Goal: Transaction & Acquisition: Purchase product/service

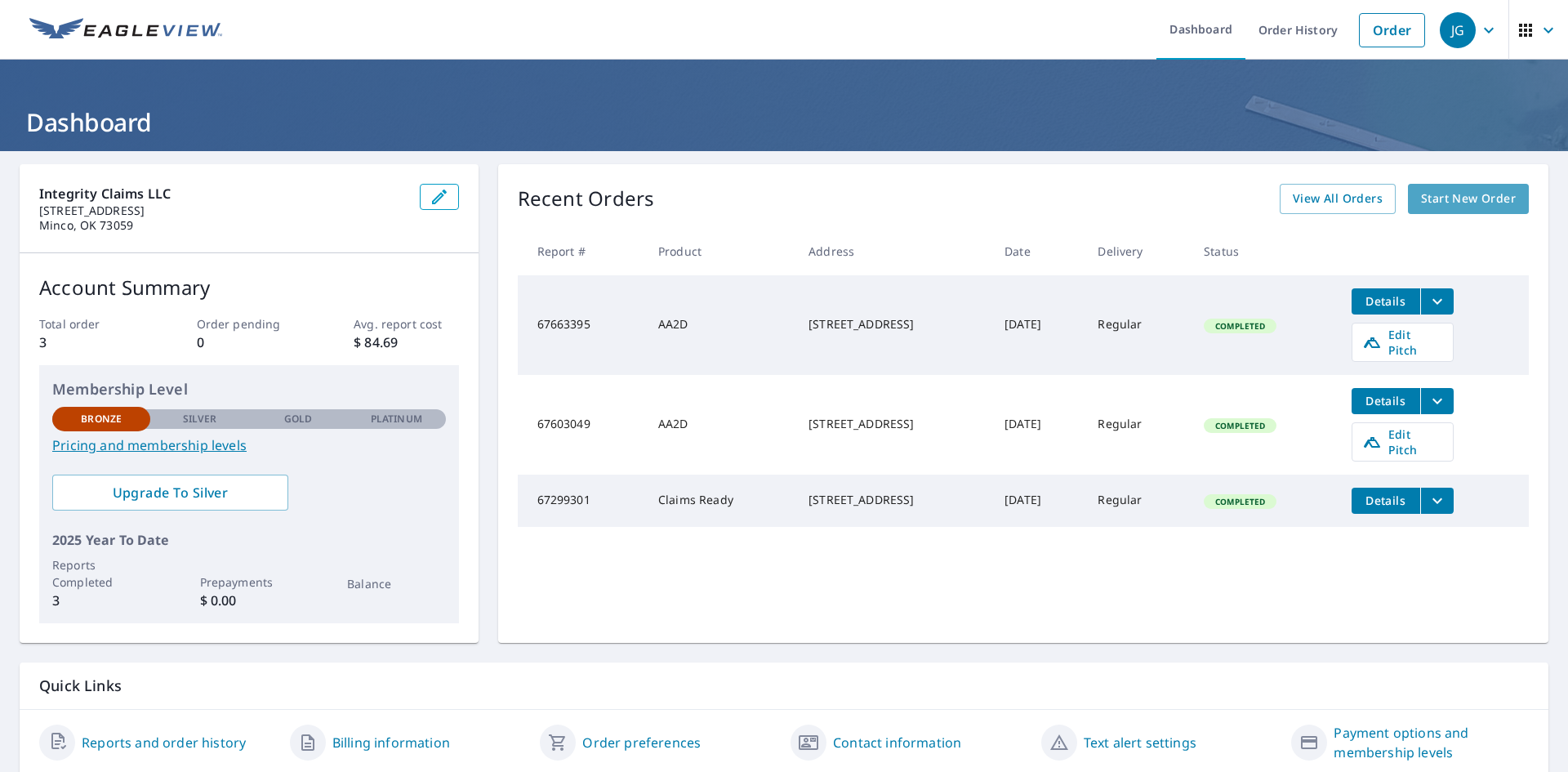
click at [1449, 208] on span "Start New Order" at bounding box center [1469, 199] width 95 height 21
click at [1486, 207] on span "Start New Order" at bounding box center [1469, 199] width 95 height 21
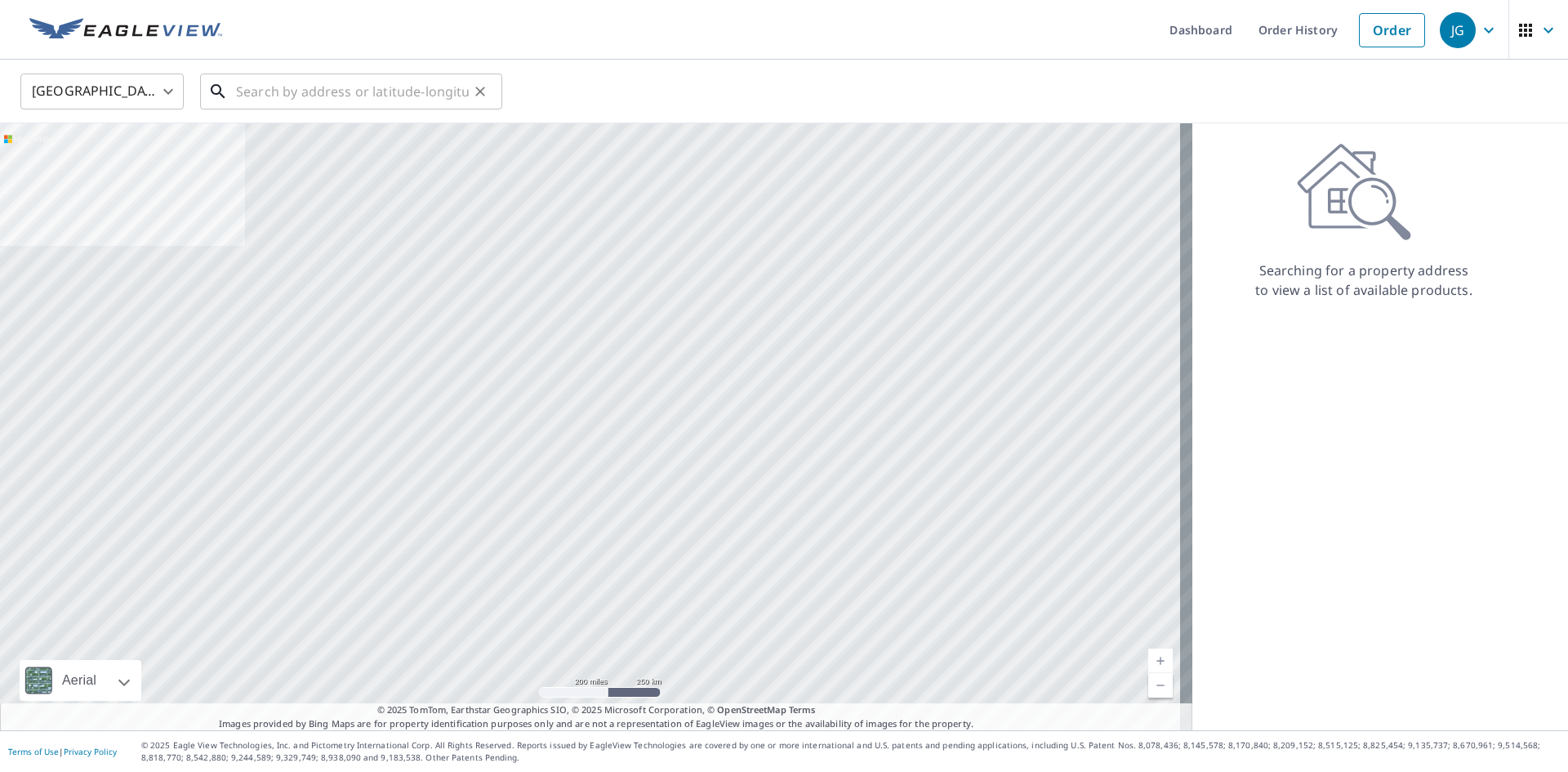
click at [318, 92] on input "text" at bounding box center [352, 91] width 232 height 46
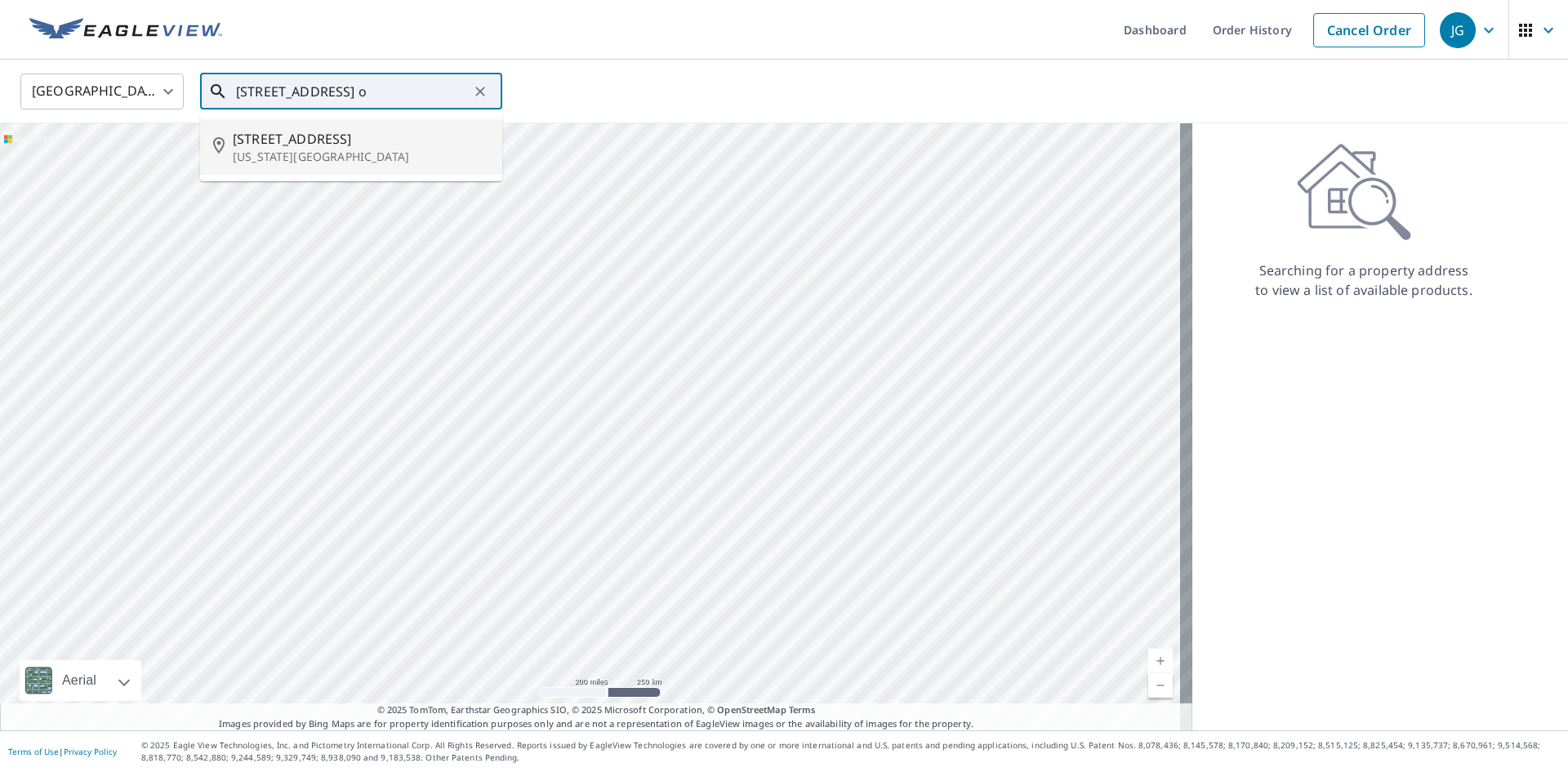
click at [342, 151] on p "Oklahoma City, OK 73107" at bounding box center [361, 156] width 257 height 16
type input "4020 W Park Pl Oklahoma City, OK 73107"
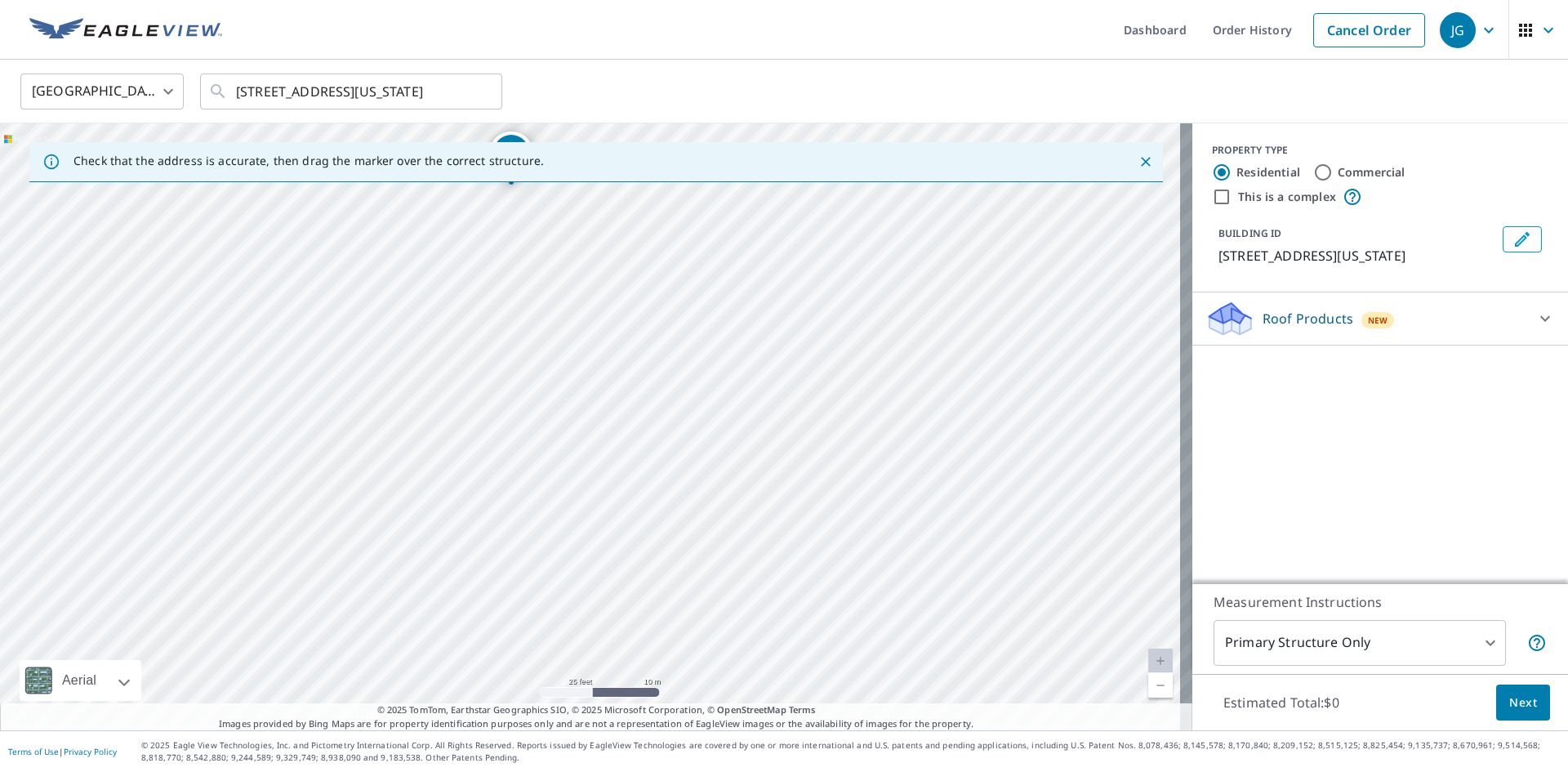
drag, startPoint x: 523, startPoint y: 404, endPoint x: 611, endPoint y: 756, distance: 362.8
click at [605, 771] on html "JG JG Dashboard Order History Cancel Order JG United States US ​ 4020 W Park Pl…" at bounding box center [784, 386] width 1568 height 772
click at [609, 607] on div "4020 W Park Pl Oklahoma City, OK 73107" at bounding box center [596, 427] width 1193 height 607
drag, startPoint x: 562, startPoint y: 227, endPoint x: 546, endPoint y: 454, distance: 227.6
click at [539, 484] on div "4020 W Park Pl Oklahoma City, OK 73107" at bounding box center [596, 427] width 1193 height 607
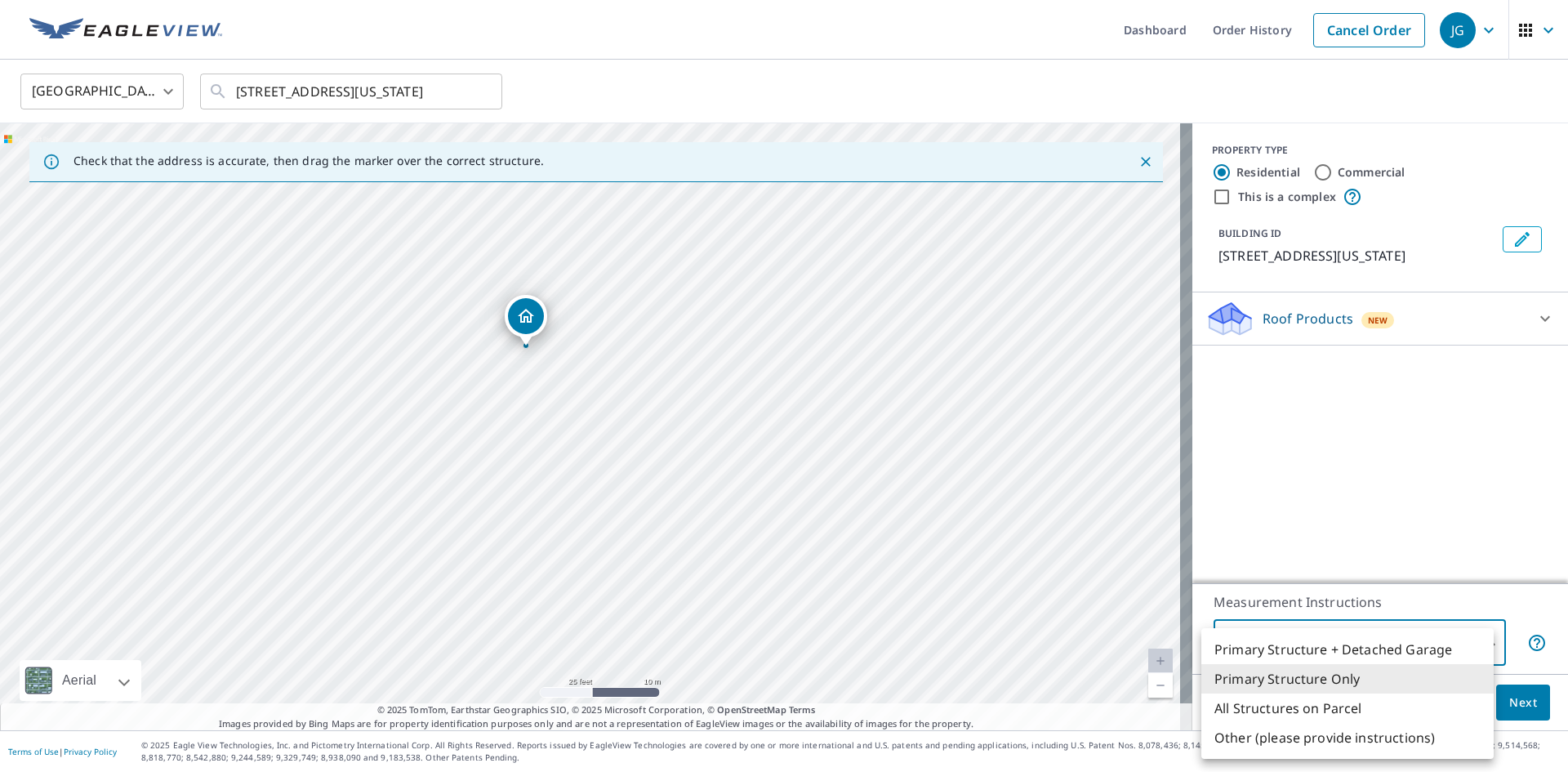
click at [1383, 652] on body "JG JG Dashboard Order History Cancel Order JG United States US ​ 4020 W Park Pl…" at bounding box center [784, 386] width 1568 height 772
click at [1325, 711] on li "All Structures on Parcel" at bounding box center [1348, 707] width 292 height 29
type input "3"
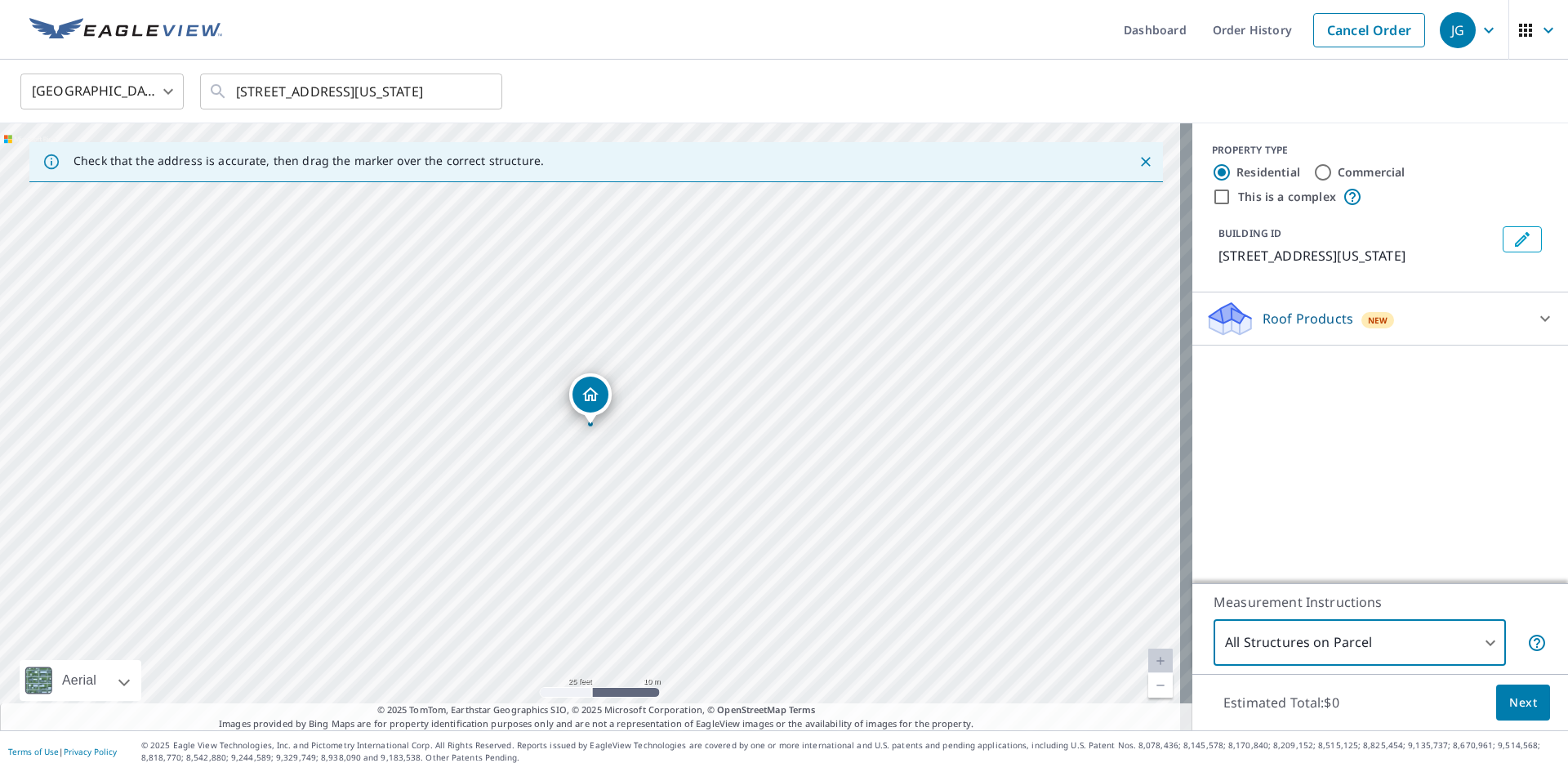
click at [1497, 709] on button "Next" at bounding box center [1524, 702] width 54 height 37
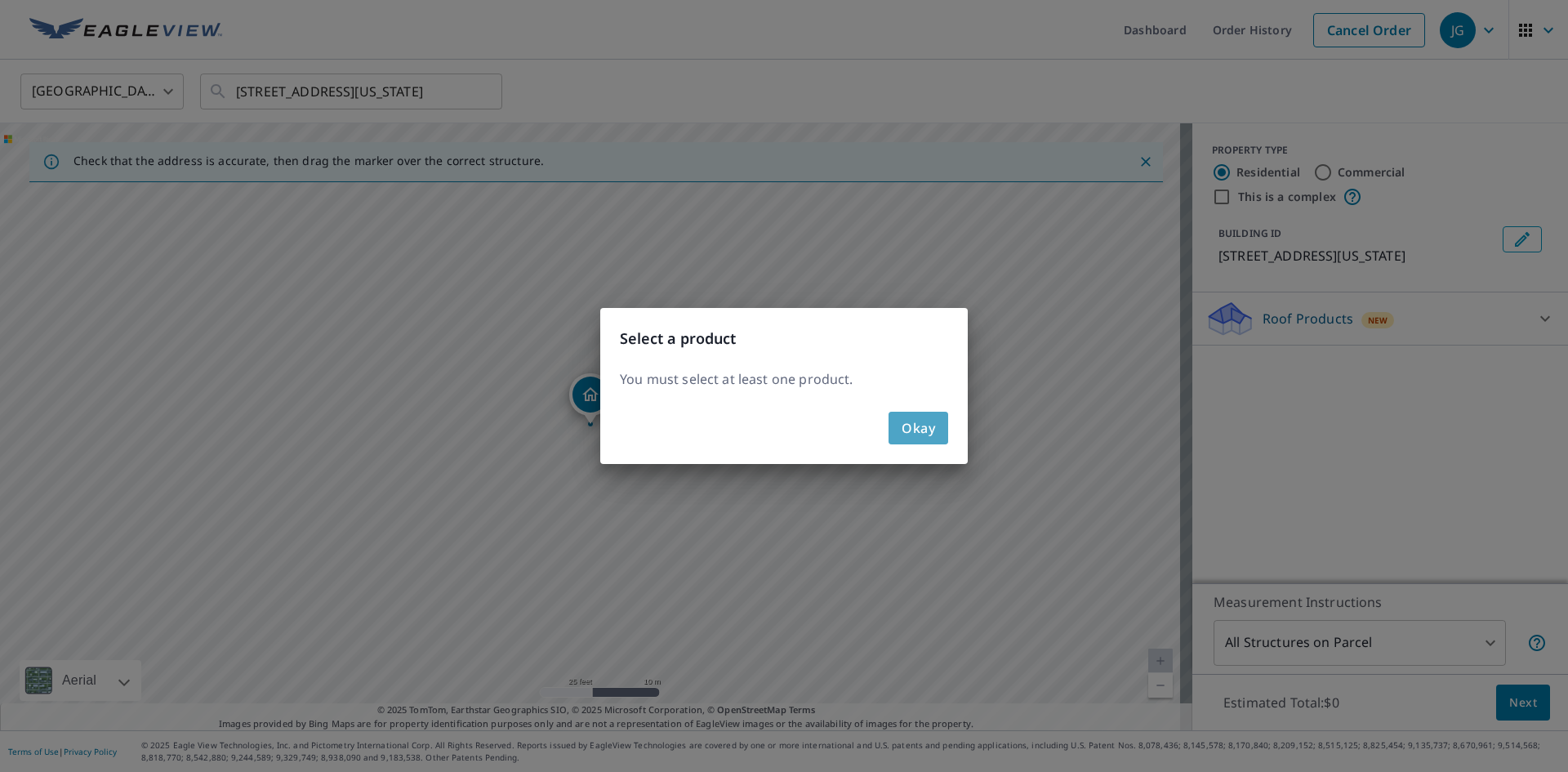
drag, startPoint x: 913, startPoint y: 419, endPoint x: 989, endPoint y: 429, distance: 76.7
click at [914, 419] on span "Okay" at bounding box center [918, 428] width 34 height 22
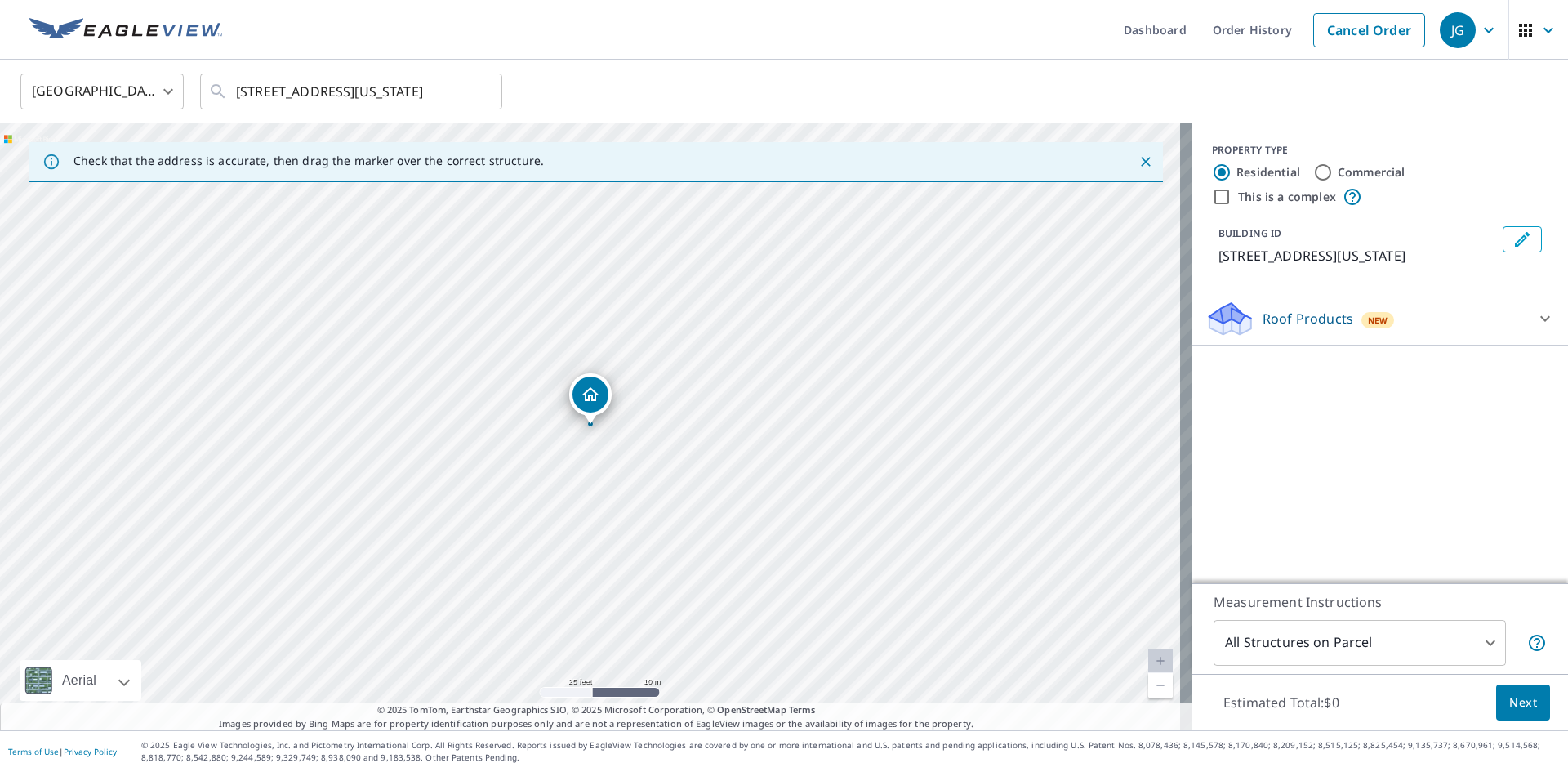
click at [1536, 327] on icon at bounding box center [1546, 318] width 20 height 20
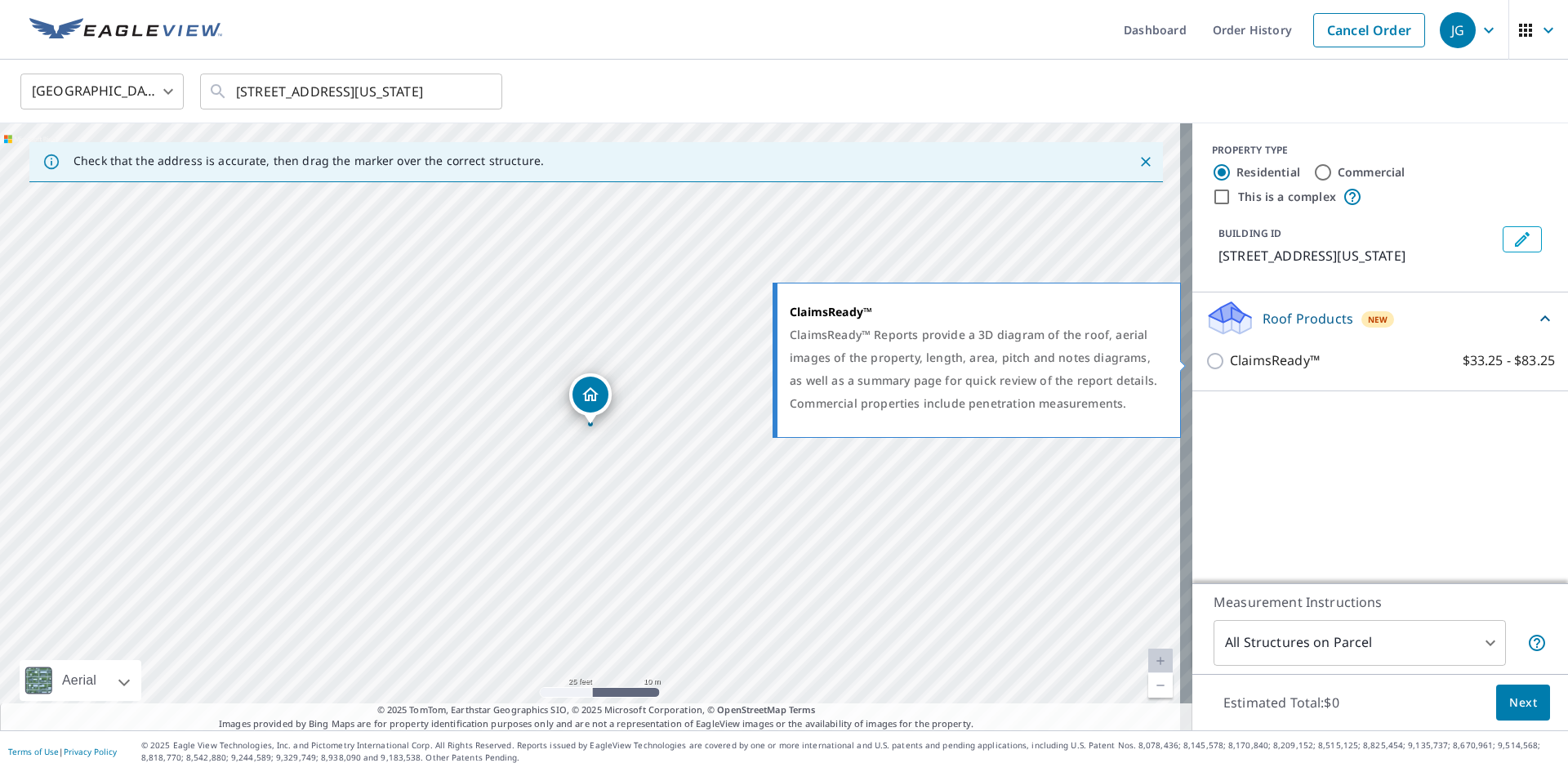
click at [1244, 365] on p "ClaimsReady™" at bounding box center [1276, 361] width 90 height 21
click at [1231, 365] on input "ClaimsReady™ $33.25 - $83.25" at bounding box center [1217, 361] width 24 height 20
checkbox input "true"
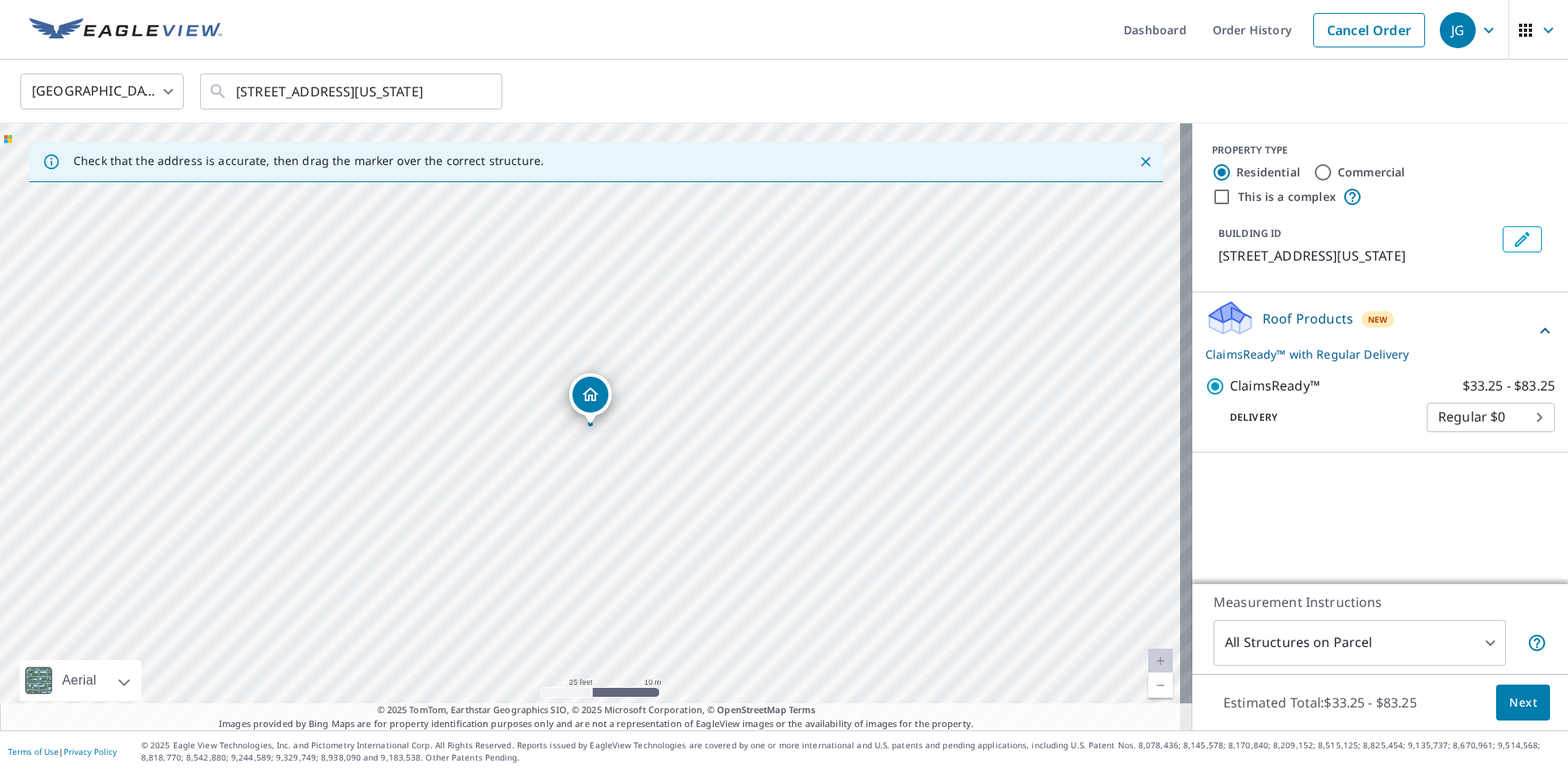
click at [1511, 707] on span "Next" at bounding box center [1524, 703] width 28 height 21
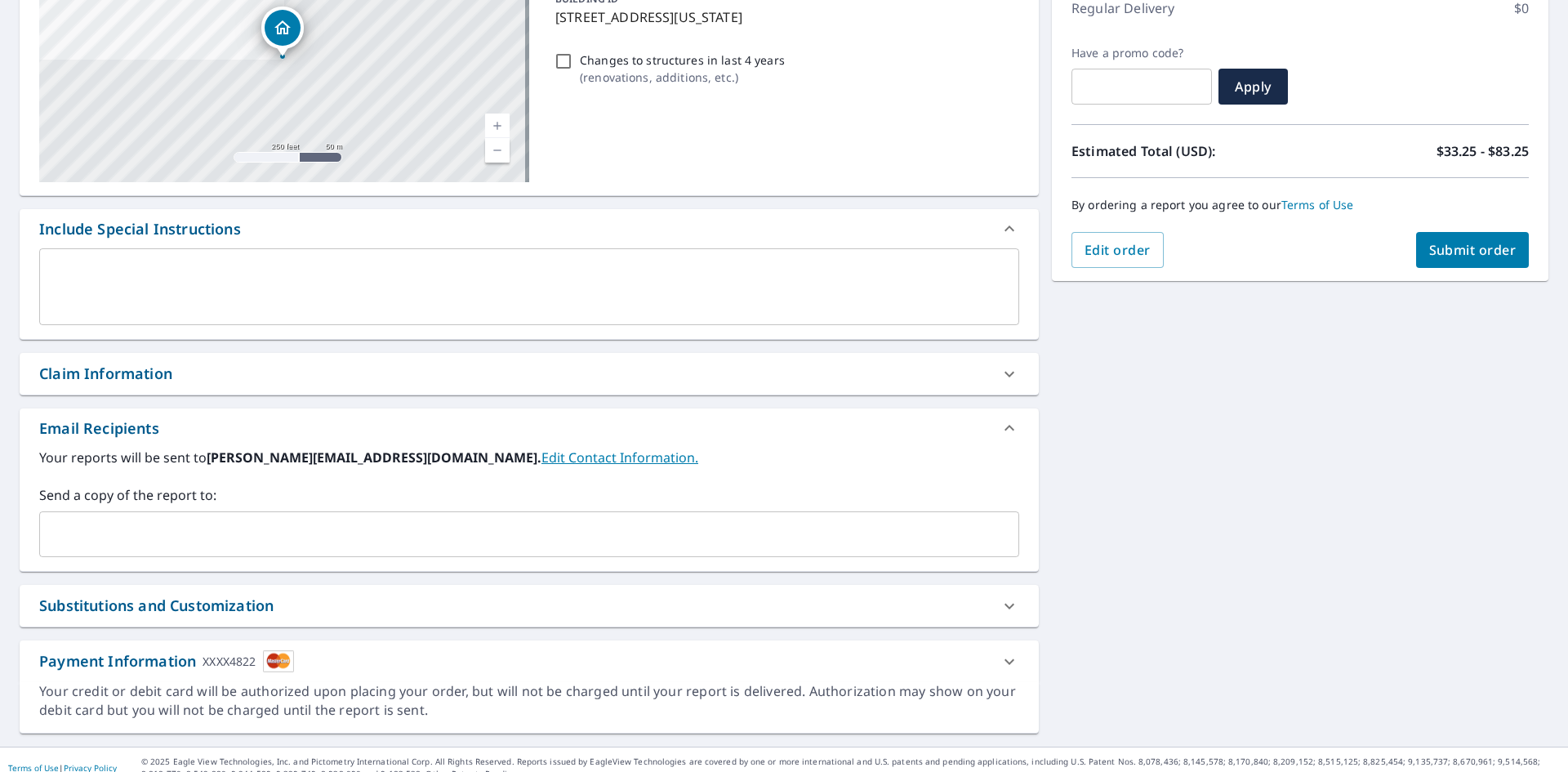
scroll to position [245, 0]
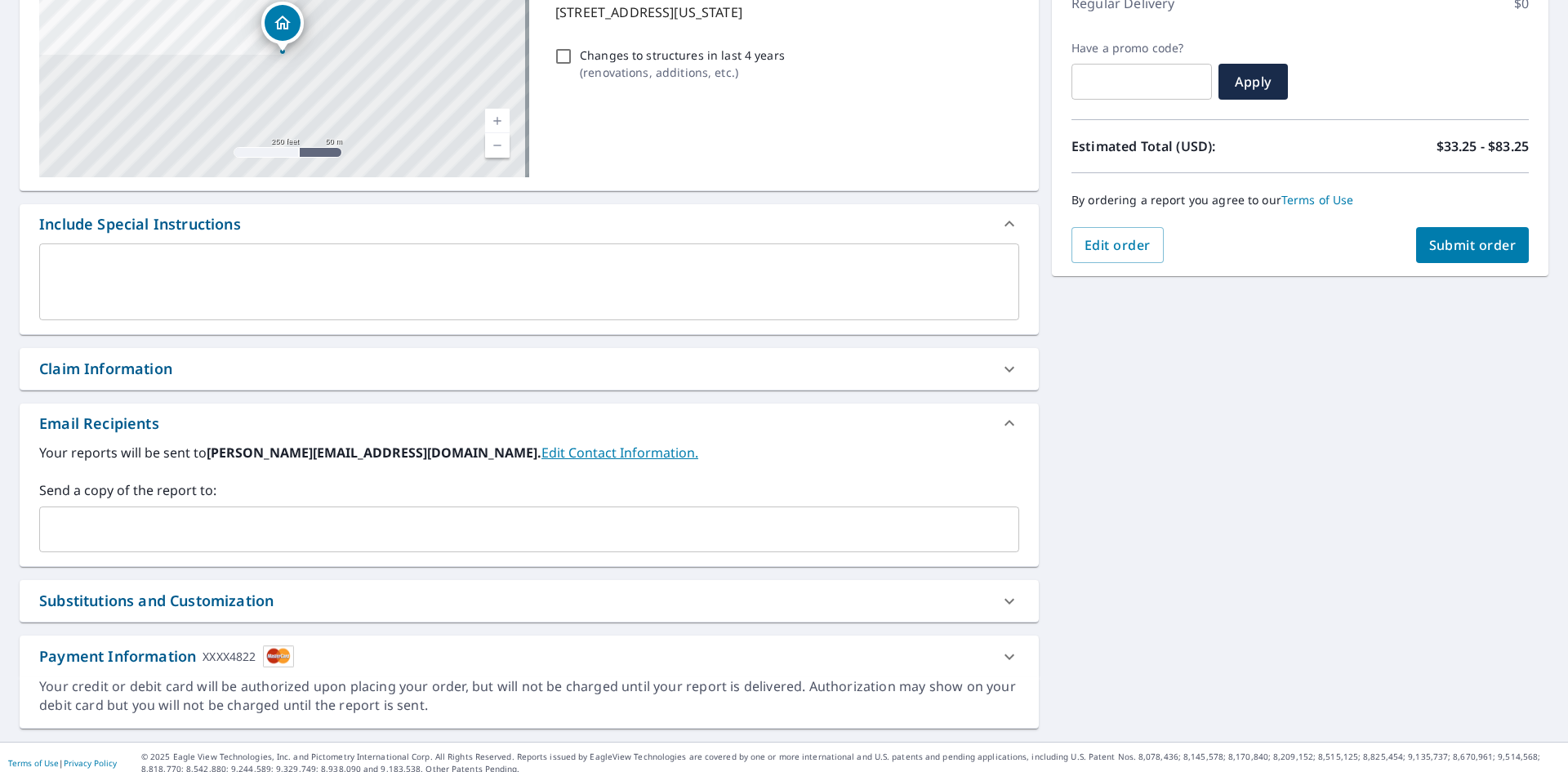
drag, startPoint x: 183, startPoint y: 512, endPoint x: 202, endPoint y: 522, distance: 21.5
click at [184, 512] on div "​" at bounding box center [530, 528] width 980 height 46
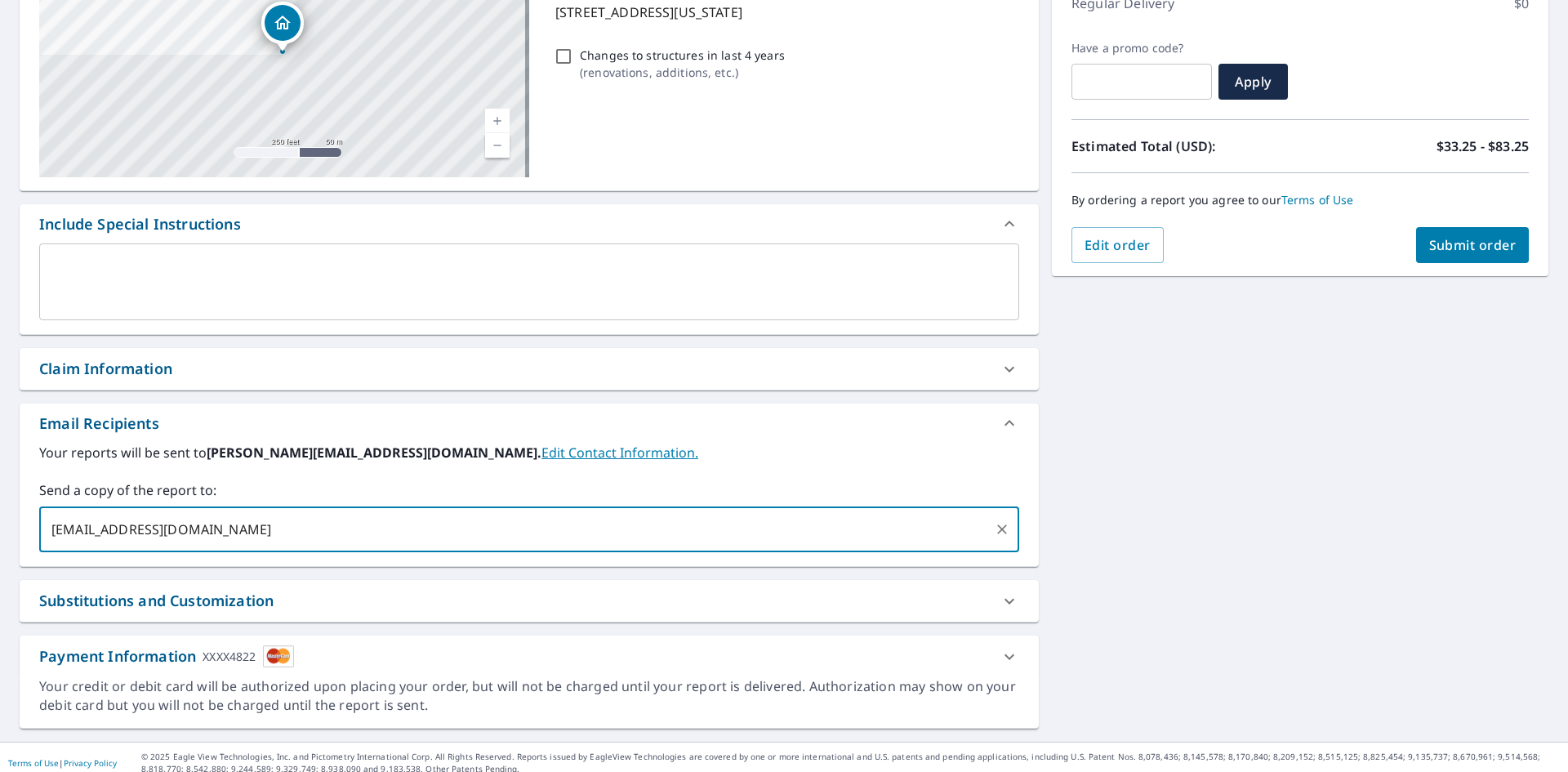
drag, startPoint x: 338, startPoint y: 526, endPoint x: 45, endPoint y: 521, distance: 293.0
click at [45, 521] on div "supplements@integrityclaimsservices.com ​" at bounding box center [530, 528] width 980 height 46
type input "supplements@integrityclaimsservices.com"
click at [1449, 556] on div "4020 W Park Pl Oklahoma City, OK 73107 Aerial Road A standard road map Aerial A…" at bounding box center [784, 324] width 1568 height 836
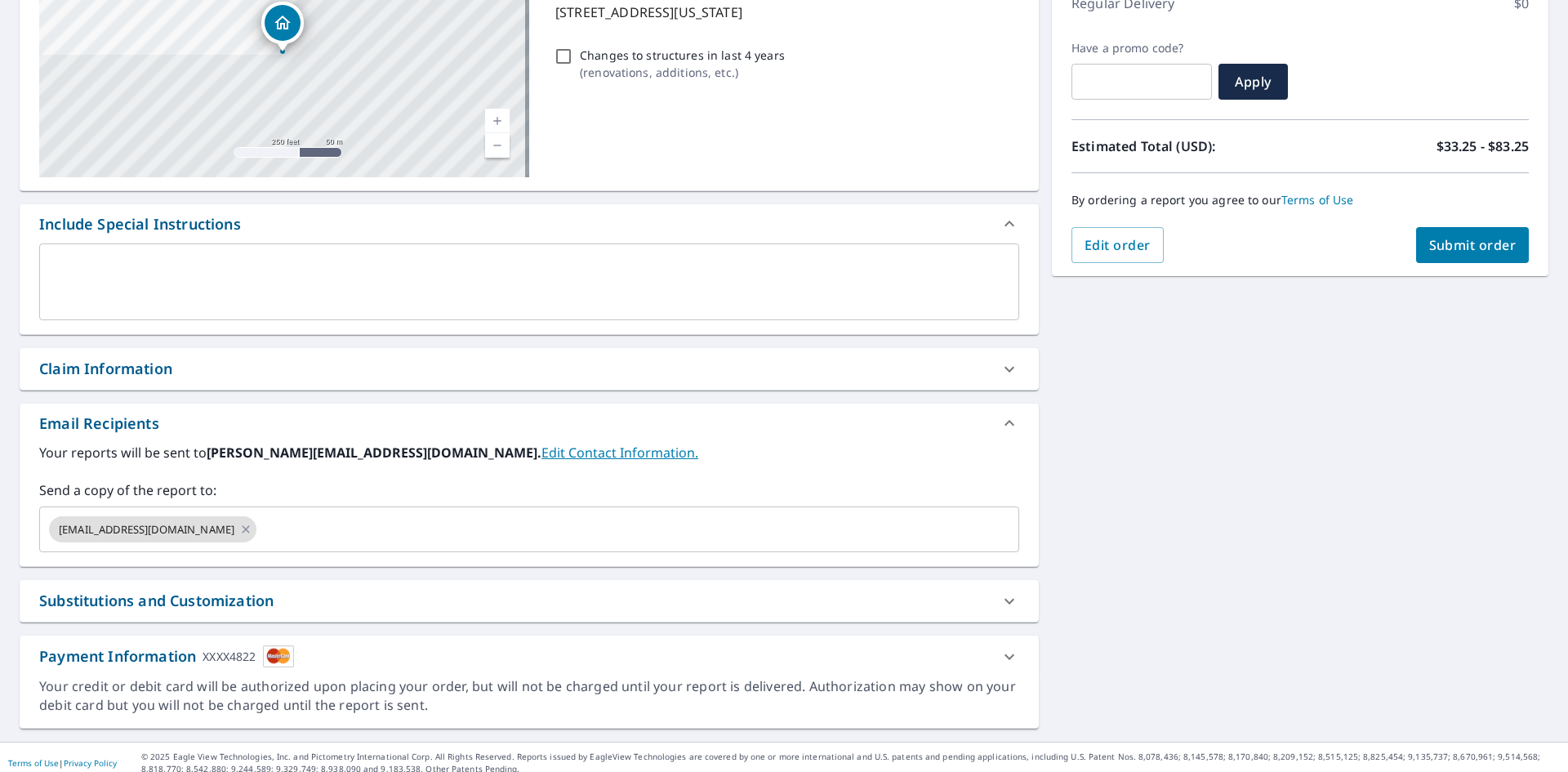
click at [1475, 242] on span "Submit order" at bounding box center [1472, 245] width 87 height 18
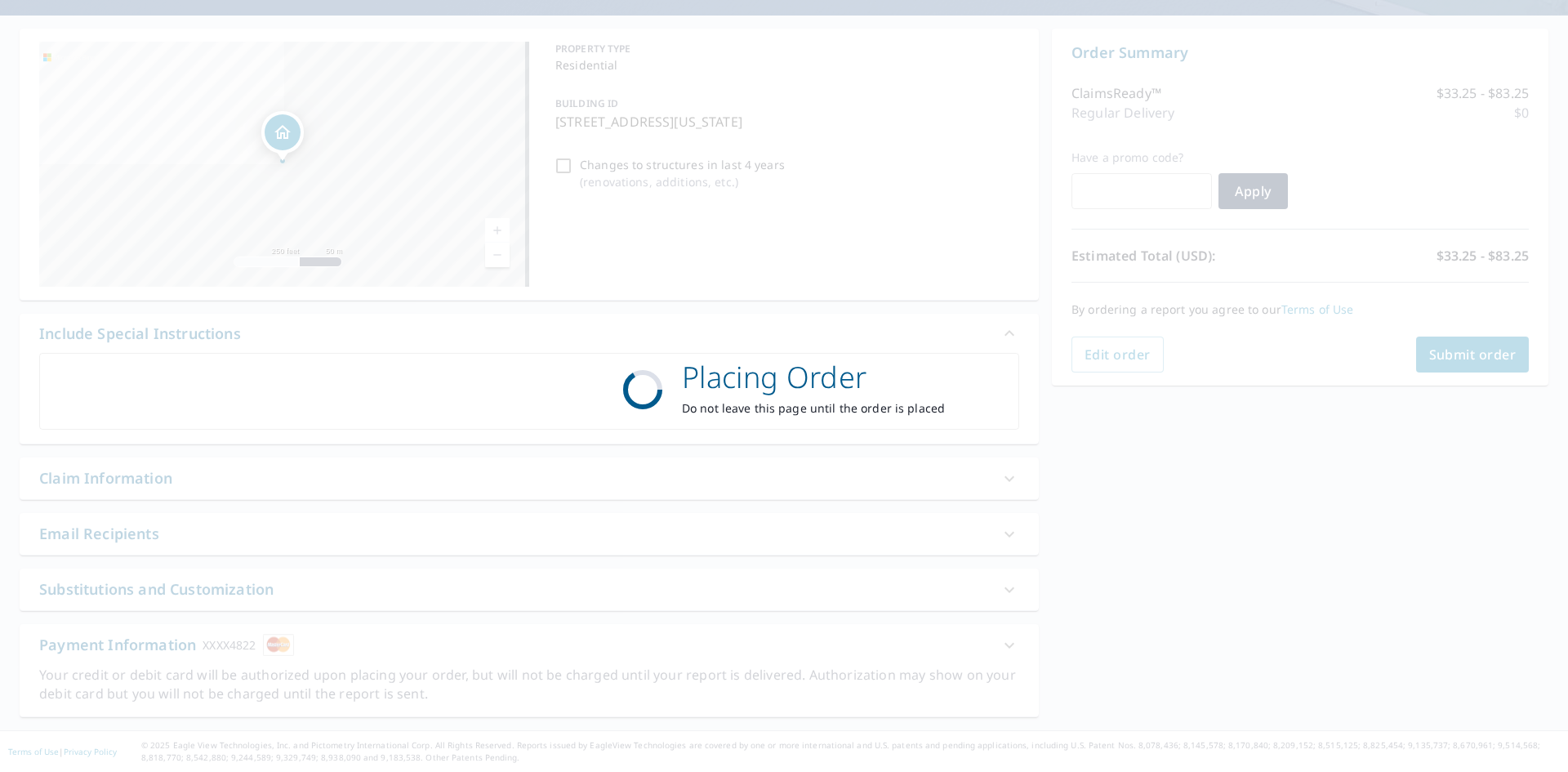
scroll to position [136, 0]
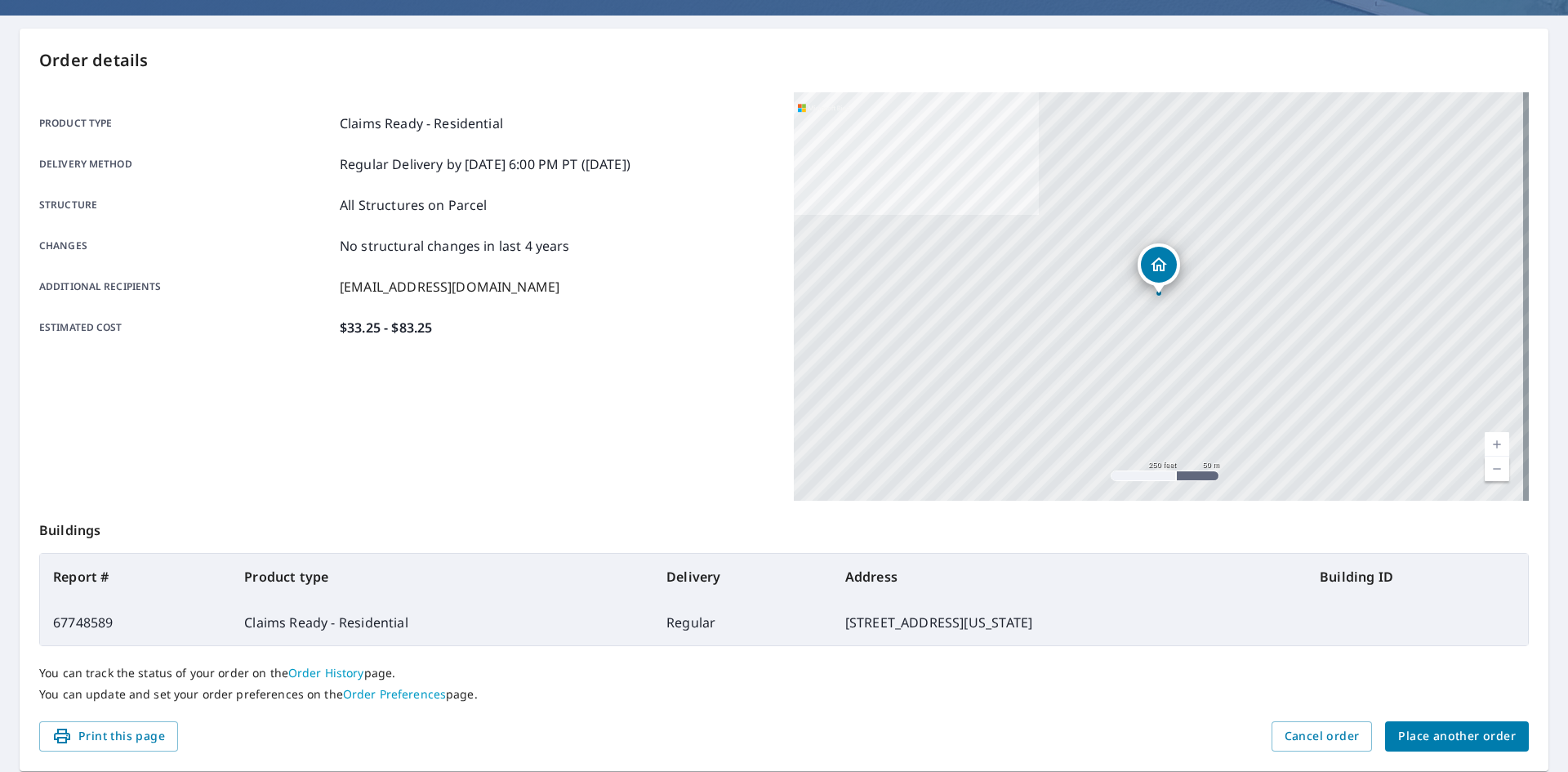
click at [1429, 734] on span "Place another order" at bounding box center [1457, 736] width 118 height 21
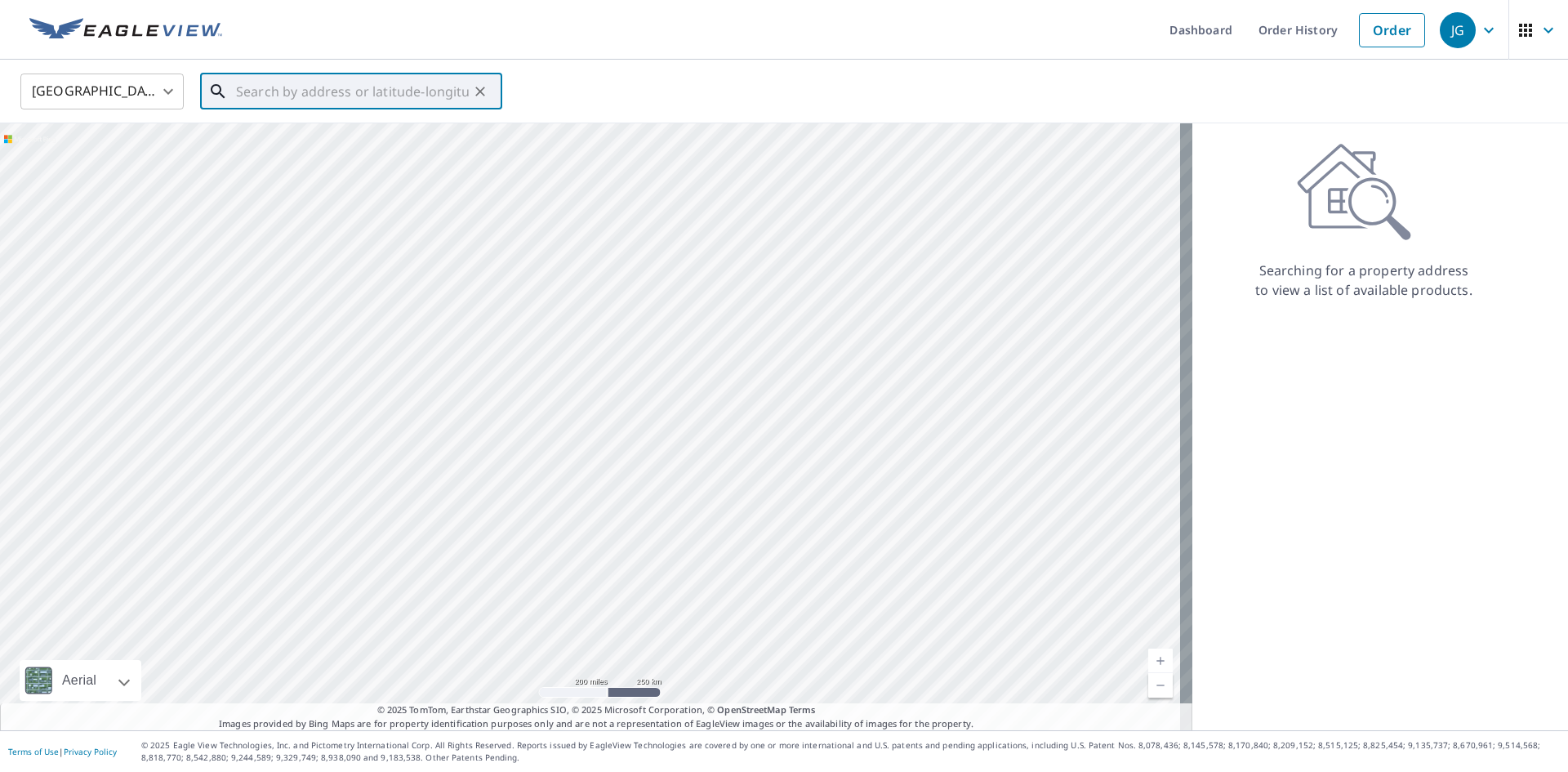
click at [309, 96] on input "text" at bounding box center [352, 91] width 232 height 46
click at [379, 88] on input "text" at bounding box center [352, 91] width 232 height 46
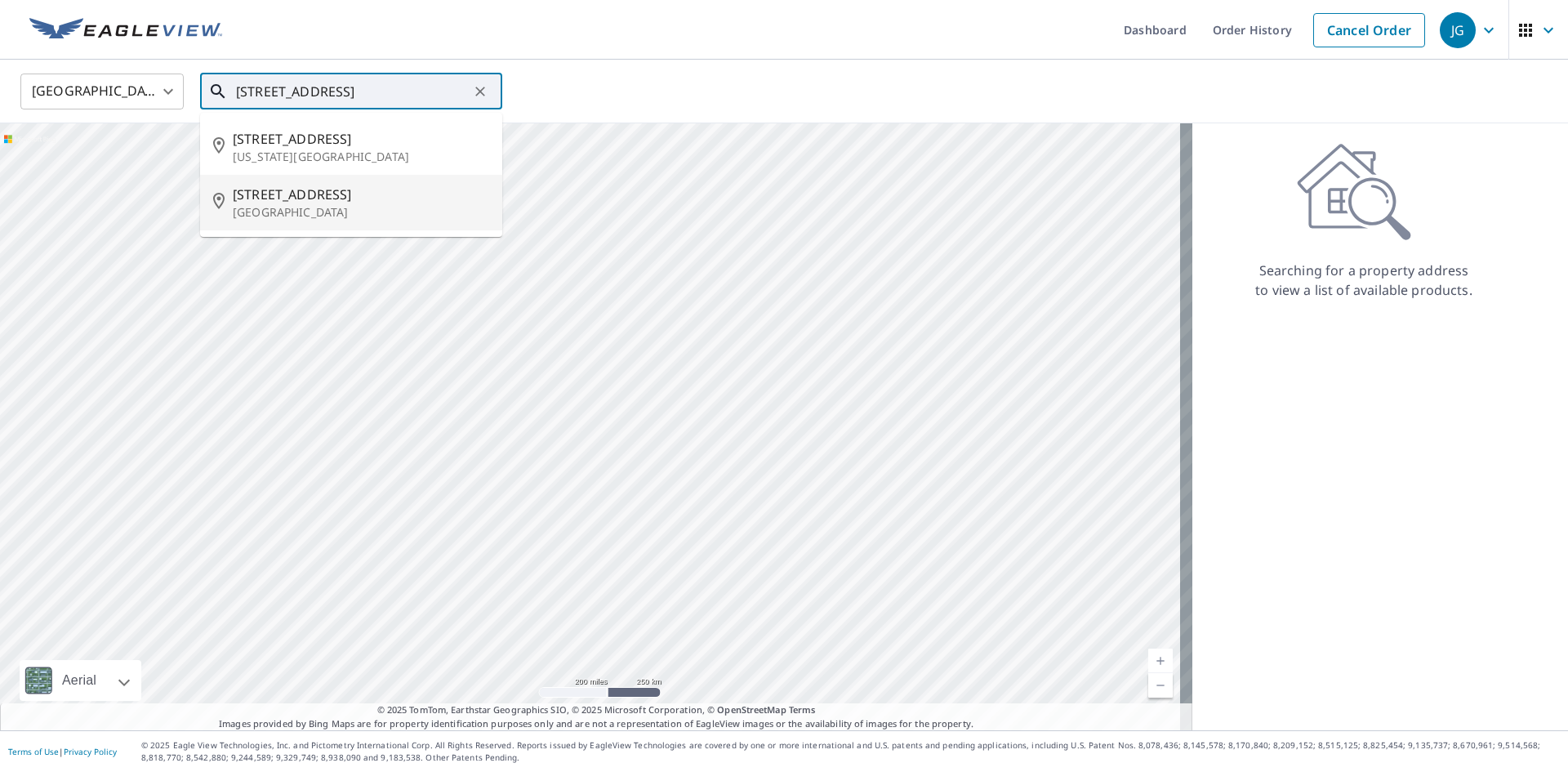
click at [316, 207] on p "Midwest City, OK 73130" at bounding box center [361, 212] width 257 height 16
type input "6104 SE 10th St Midwest City, OK 73130"
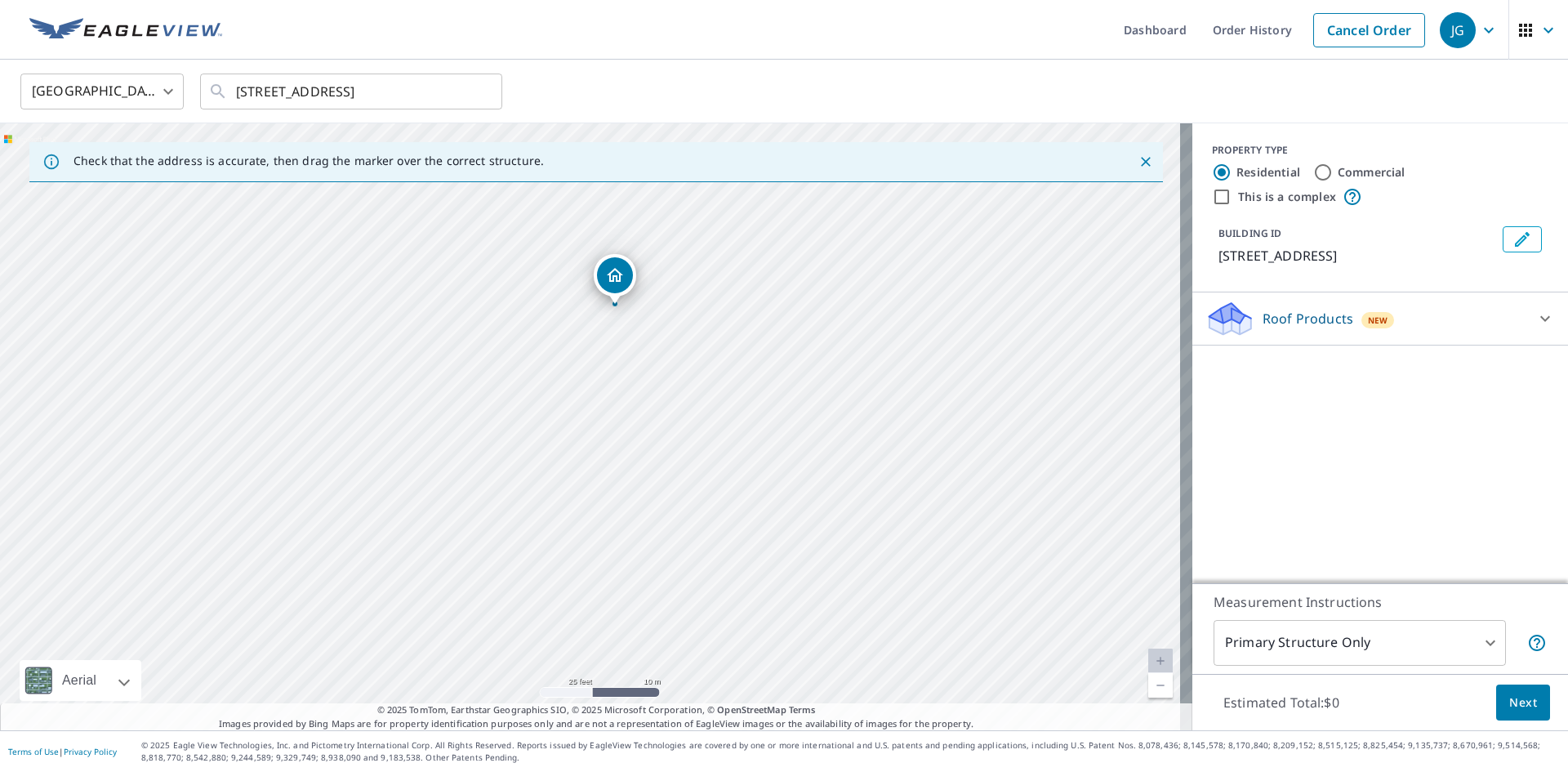
drag, startPoint x: 563, startPoint y: 237, endPoint x: 603, endPoint y: 381, distance: 149.5
click at [603, 381] on div "6104 SE 10th St Midwest City, OK 73110" at bounding box center [596, 427] width 1193 height 607
click at [1401, 334] on div "Roof Products New ClaimsReady™ $33.25 - $83.25" at bounding box center [1381, 319] width 376 height 53
click at [1434, 307] on div "Roof Products New" at bounding box center [1366, 319] width 321 height 38
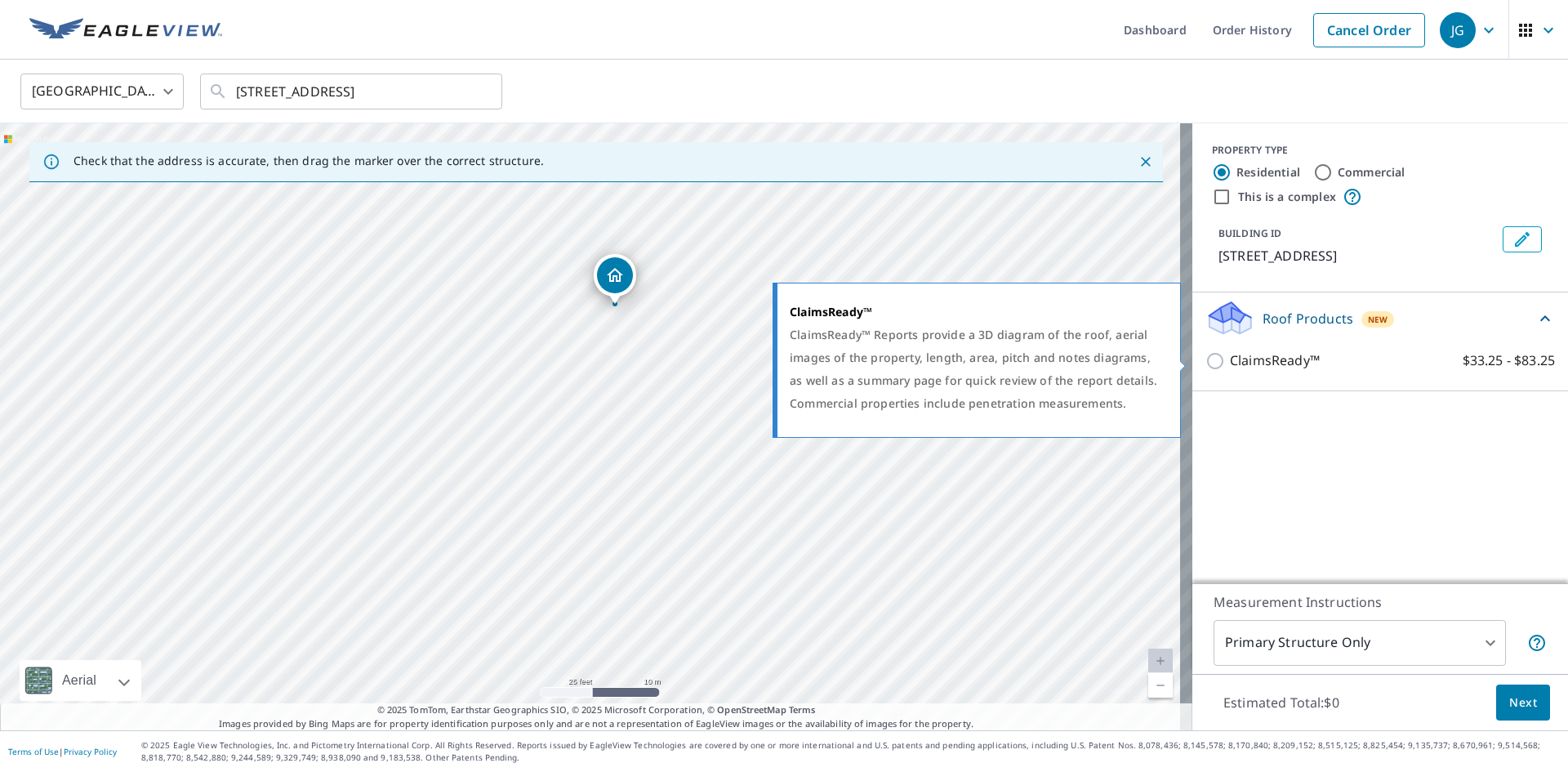
click at [1342, 369] on label "ClaimsReady™ $33.25 - $83.25" at bounding box center [1393, 361] width 325 height 21
click at [1231, 369] on input "ClaimsReady™ $33.25 - $83.25" at bounding box center [1217, 361] width 24 height 20
checkbox input "true"
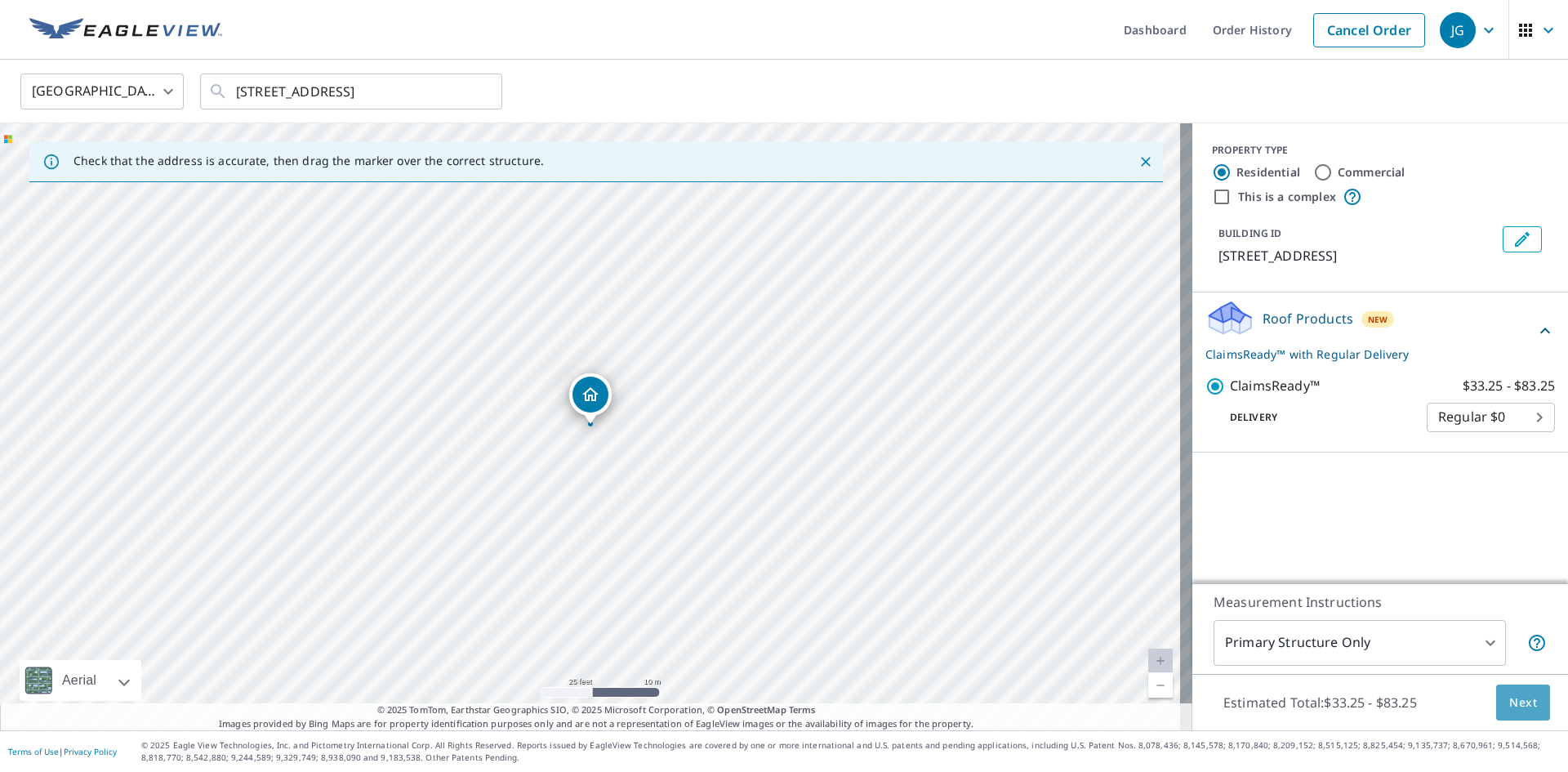
click at [1515, 708] on span "Next" at bounding box center [1524, 703] width 28 height 21
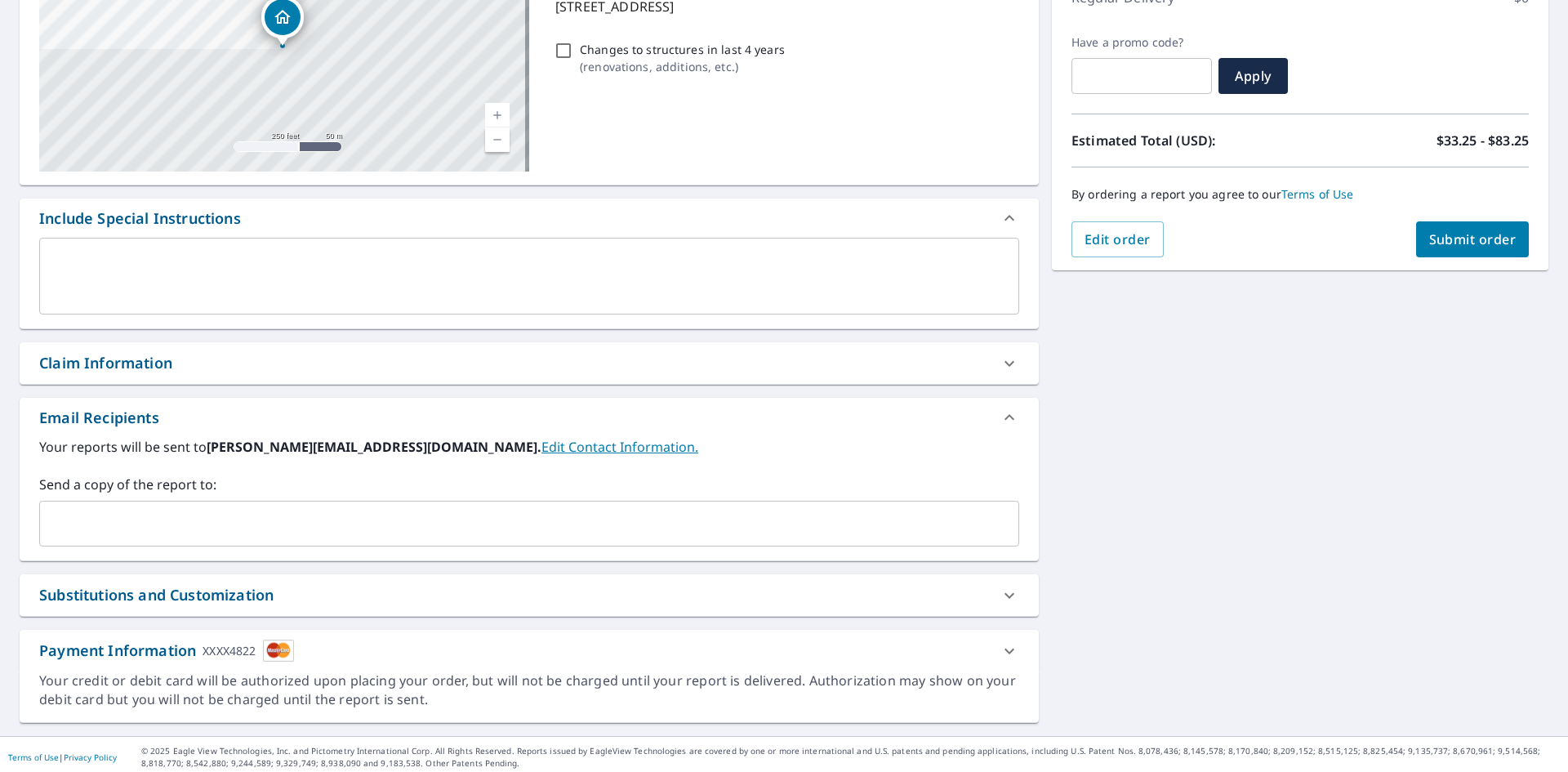
scroll to position [257, 0]
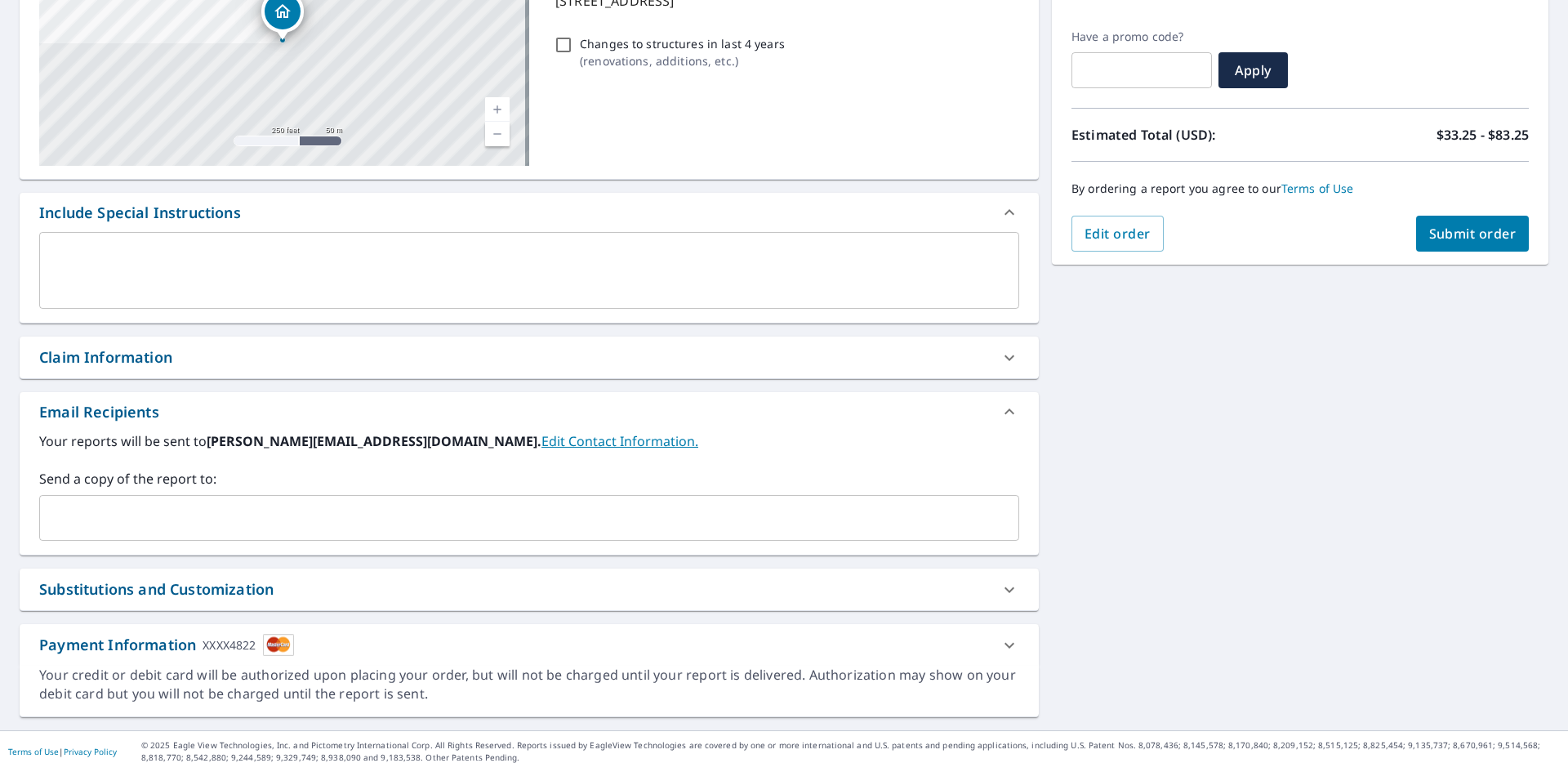
click at [320, 506] on input "text" at bounding box center [517, 517] width 941 height 31
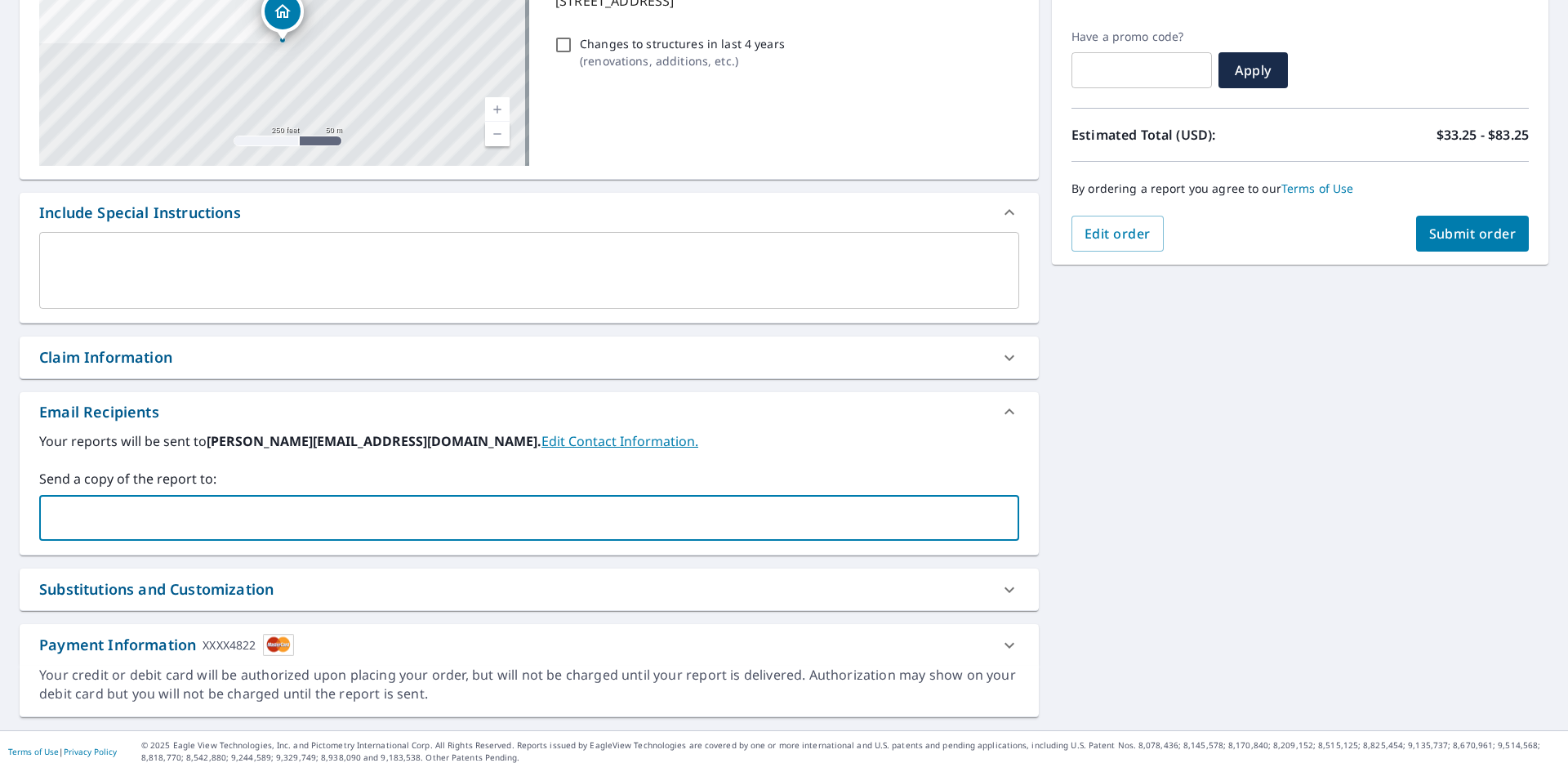
paste input "supplements@integrityclaimsservices.com"
type input "supplements@integrityclaimsservices.com"
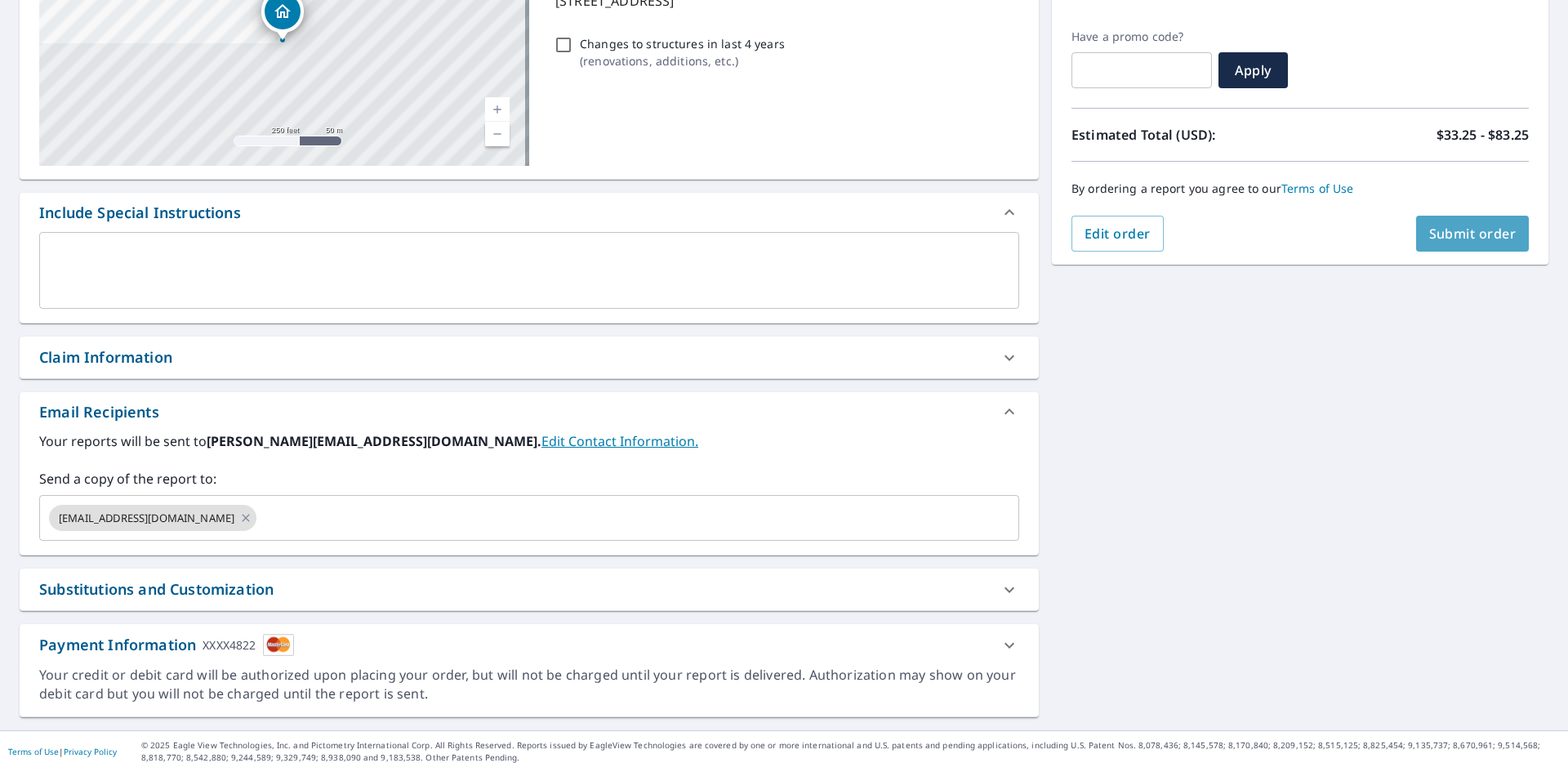
click at [1438, 227] on span "Submit order" at bounding box center [1472, 233] width 87 height 18
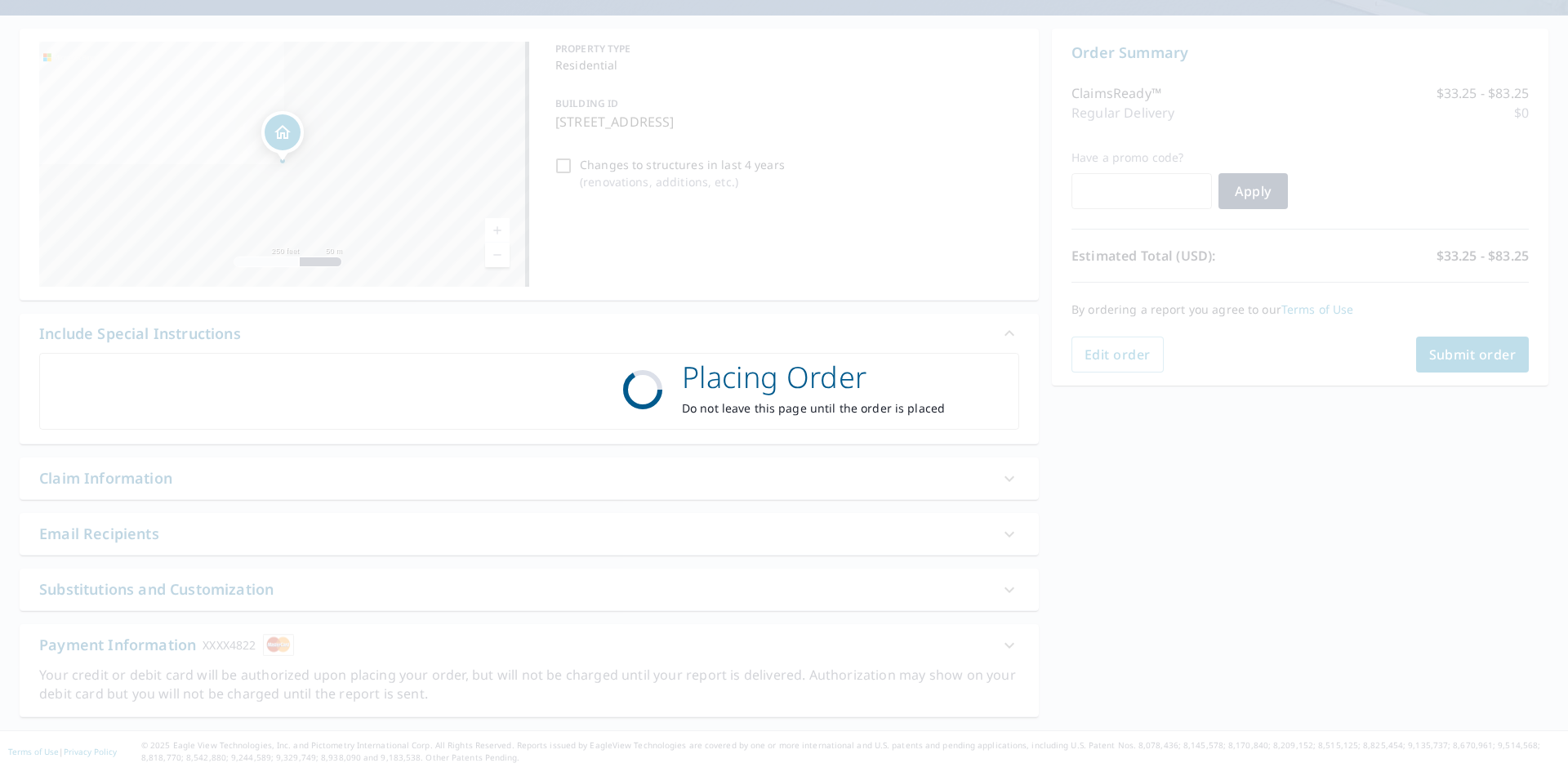
scroll to position [136, 0]
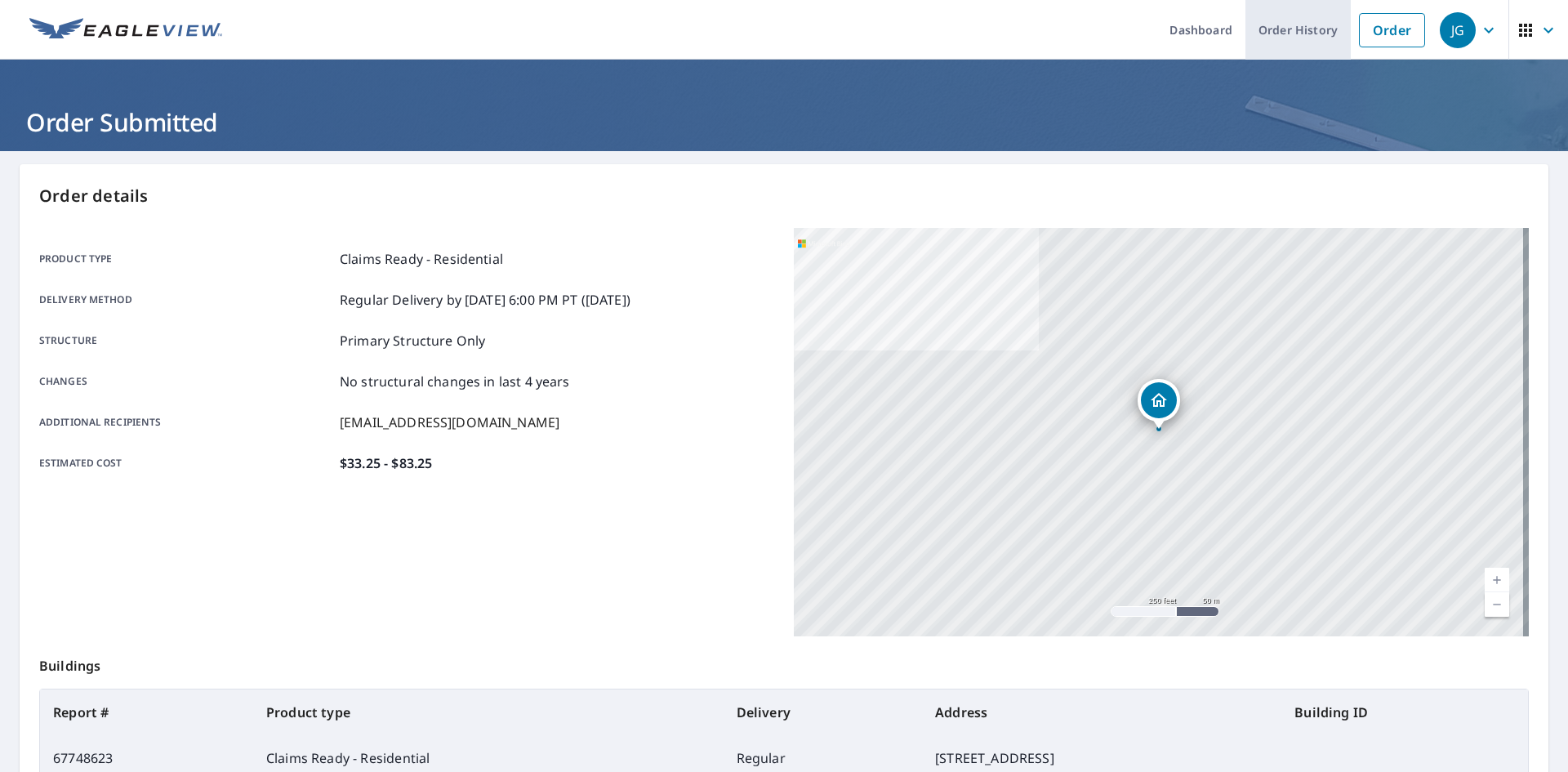
click at [1305, 22] on link "Order History" at bounding box center [1298, 30] width 105 height 60
